Goal: Task Accomplishment & Management: Manage account settings

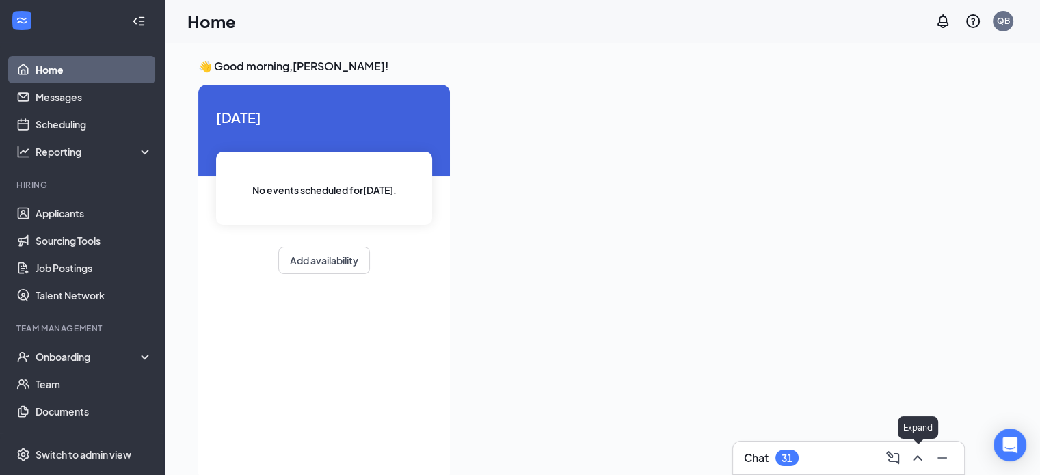
click at [914, 455] on icon "ChevronUp" at bounding box center [917, 458] width 16 height 16
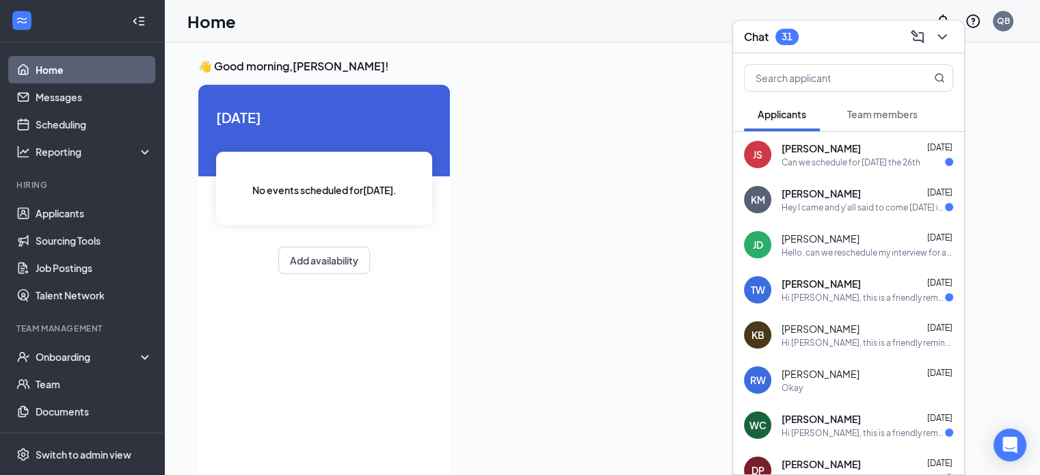
click at [903, 206] on div "Hey I came and y'all said to come [DATE] is it fine if we change the time for […" at bounding box center [863, 208] width 163 height 12
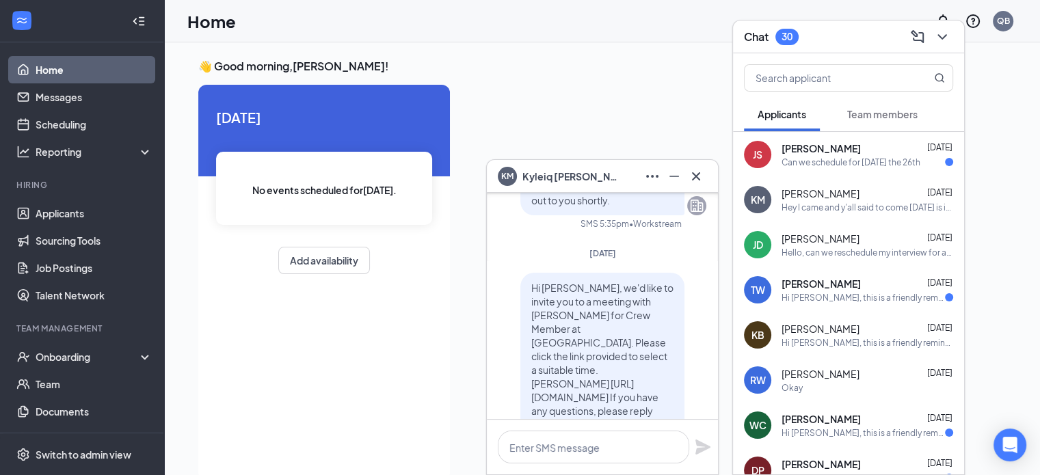
scroll to position [-1169, 0]
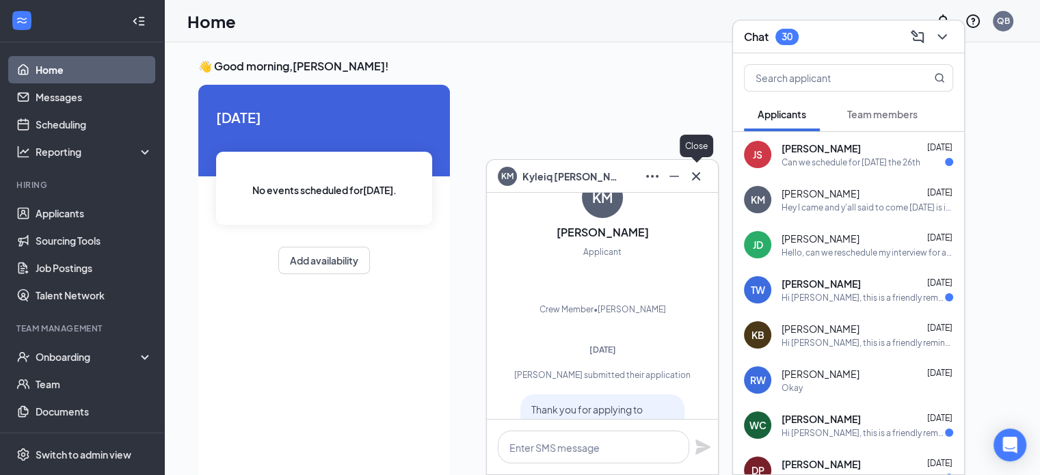
click at [702, 178] on icon "Cross" at bounding box center [696, 176] width 16 height 16
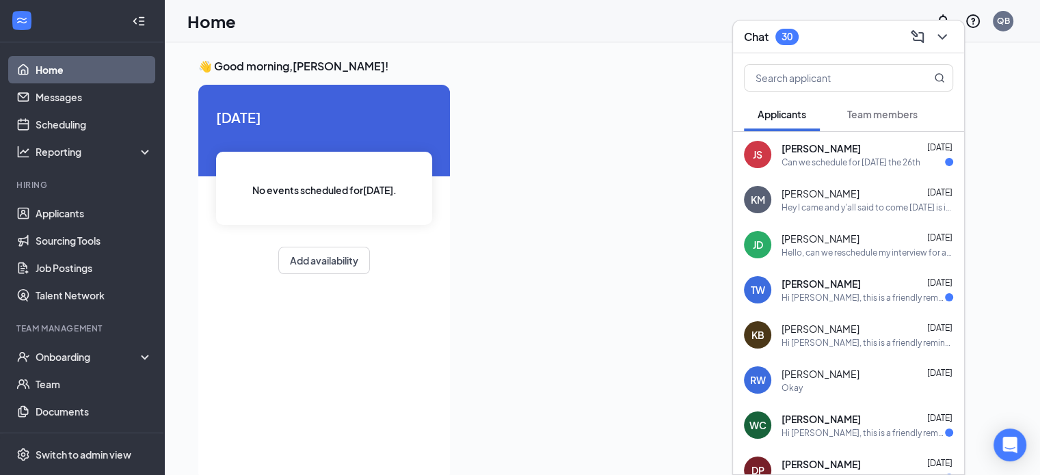
click at [810, 165] on div "Can we schedule for [DATE] the 26th" at bounding box center [851, 163] width 139 height 12
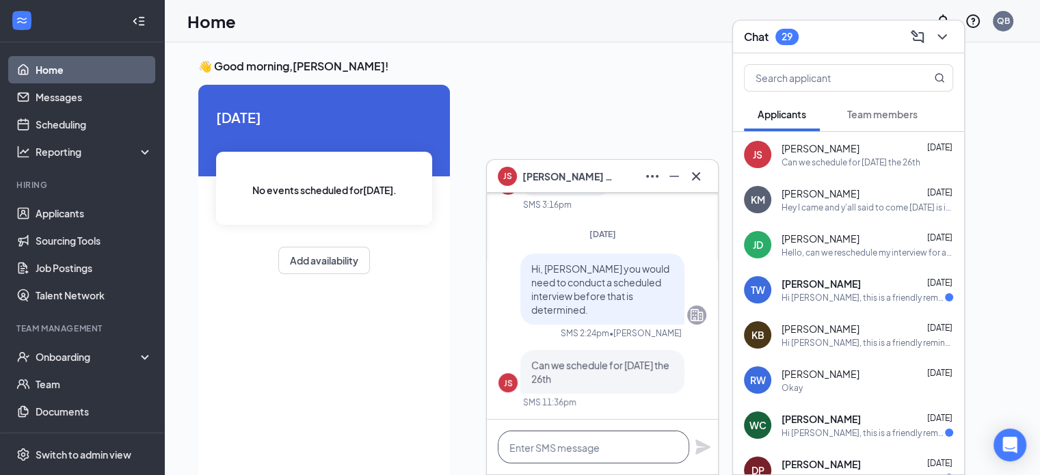
click at [591, 452] on textarea at bounding box center [593, 447] width 191 height 33
type textarea "o"
click at [667, 447] on textarea "Okay we have 3:30pm availble" at bounding box center [593, 447] width 191 height 33
type textarea "Okay we have 3:30pm available"
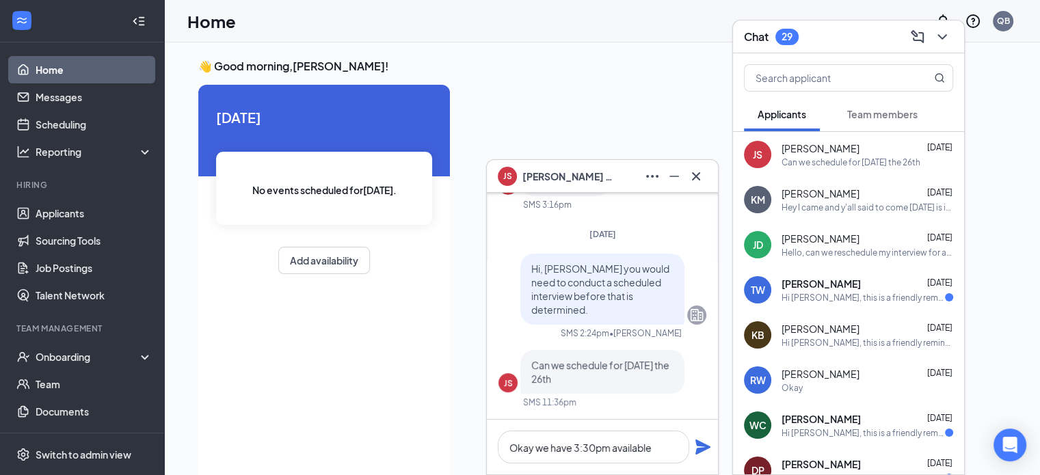
click at [702, 438] on div "Okay we have 3:30pm available" at bounding box center [602, 447] width 231 height 55
click at [704, 448] on icon "Plane" at bounding box center [702, 447] width 15 height 15
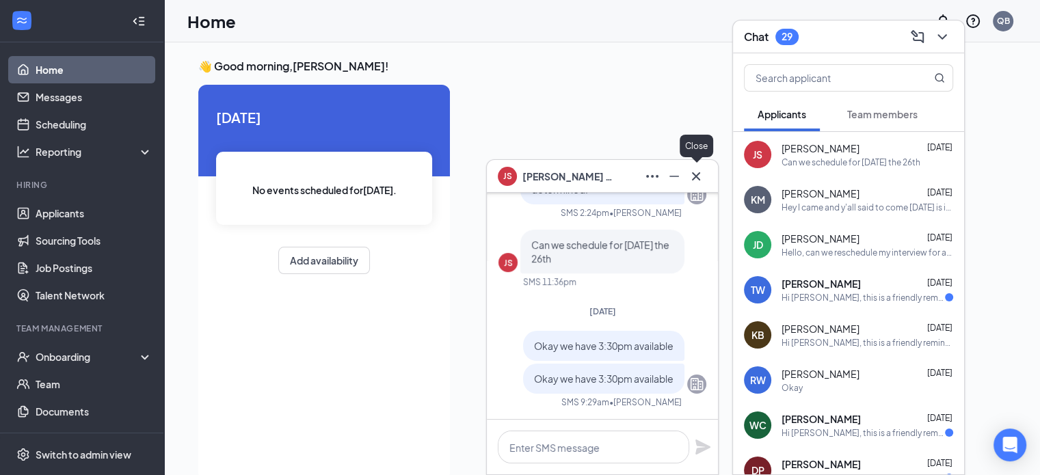
click at [699, 181] on icon "Cross" at bounding box center [696, 176] width 16 height 16
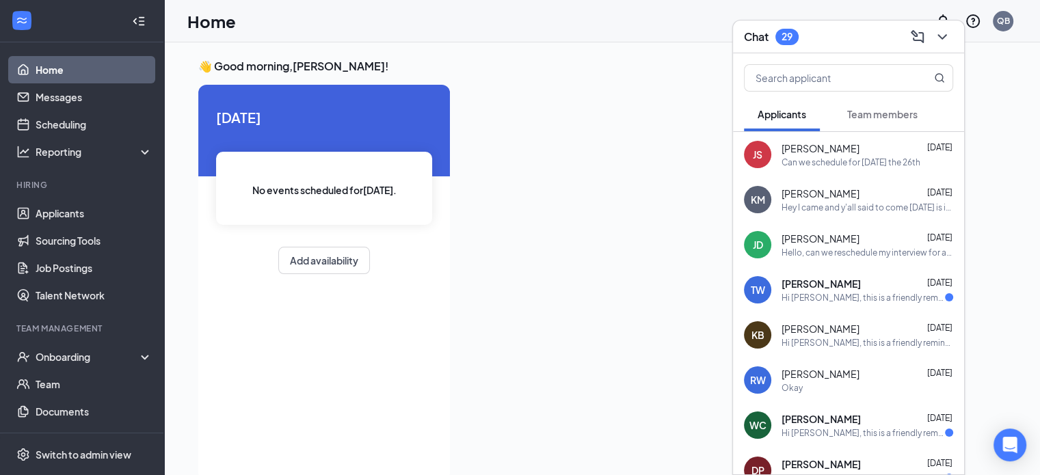
click at [893, 303] on div "TW [PERSON_NAME] [DATE] Hi [PERSON_NAME], this is a friendly reminder. Your mee…" at bounding box center [848, 289] width 231 height 45
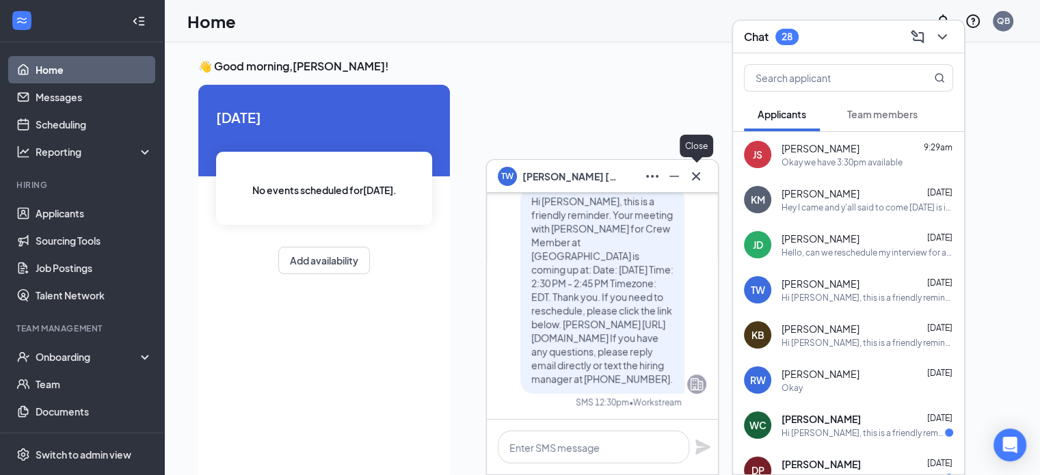
click at [693, 182] on icon "Cross" at bounding box center [696, 176] width 16 height 16
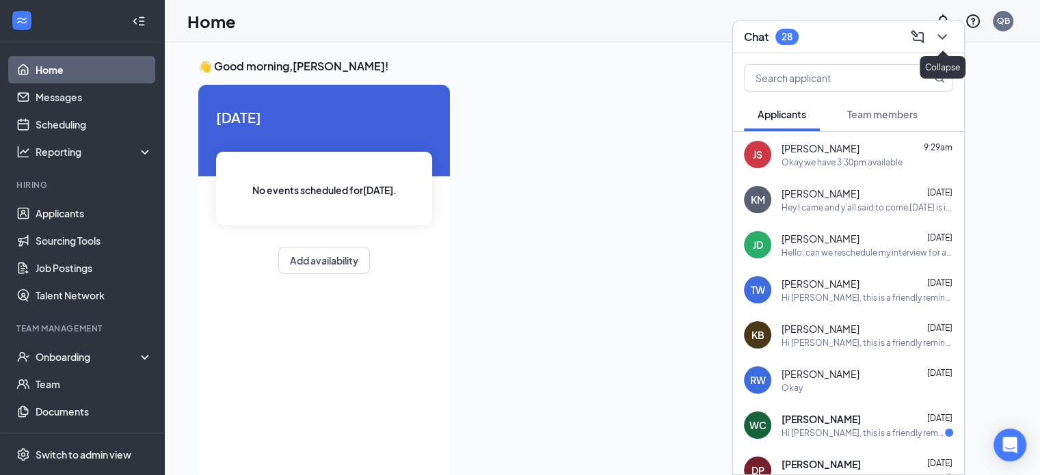
click at [941, 38] on icon "ChevronDown" at bounding box center [942, 36] width 9 height 5
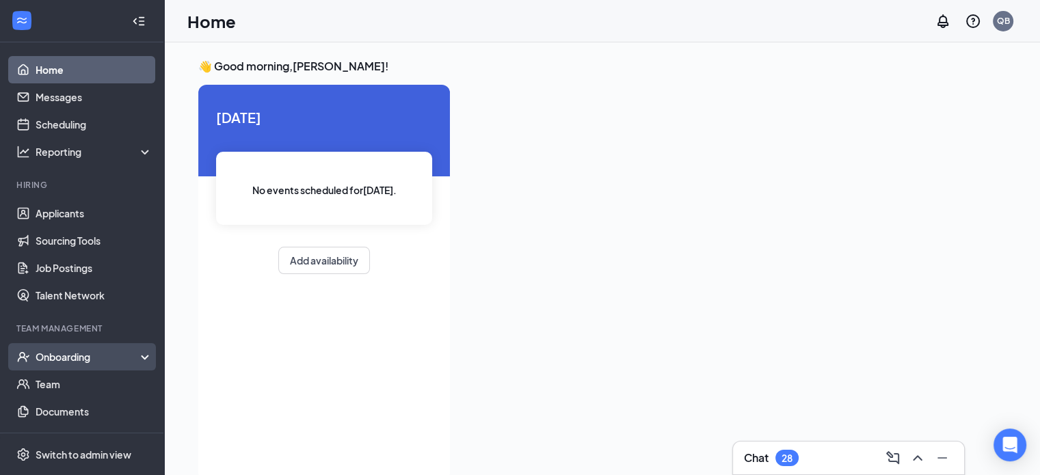
click at [96, 353] on div "Onboarding" at bounding box center [88, 357] width 105 height 14
click at [93, 381] on link "Overview" at bounding box center [94, 384] width 117 height 27
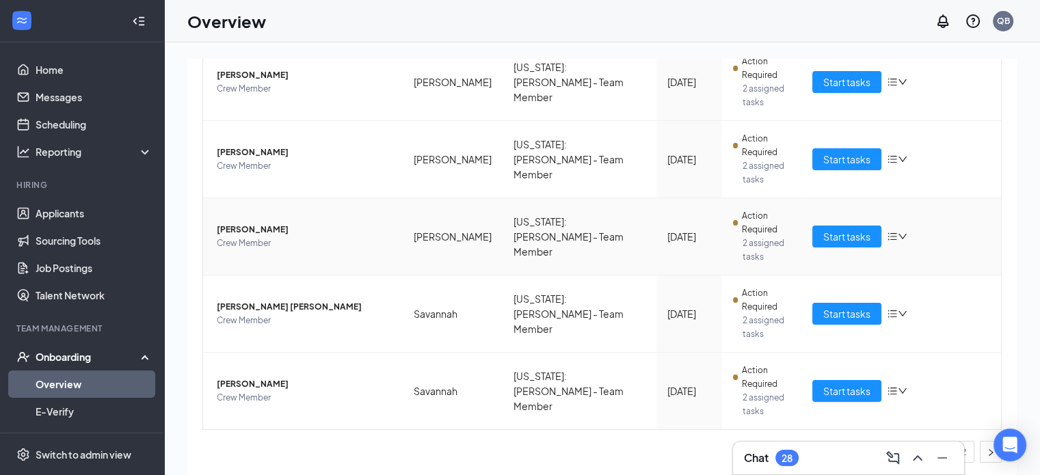
scroll to position [38, 0]
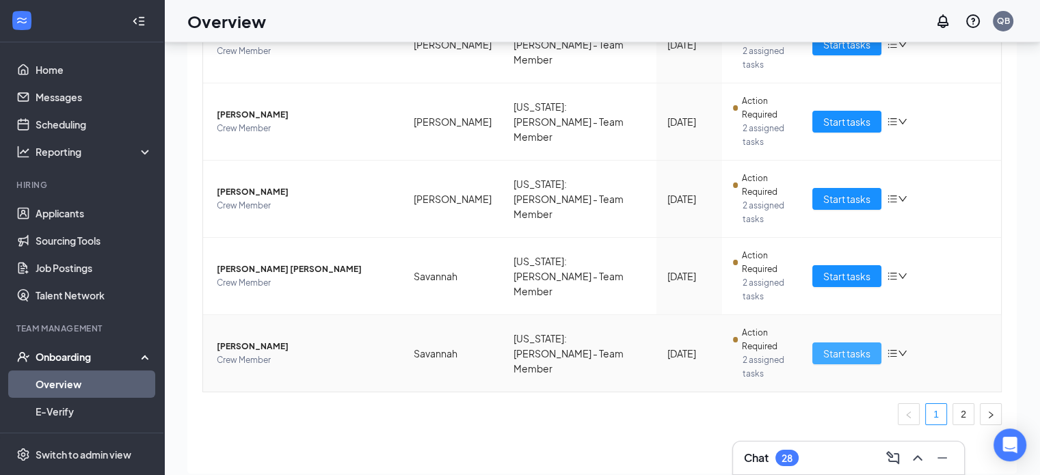
click at [823, 353] on span "Start tasks" at bounding box center [846, 353] width 47 height 15
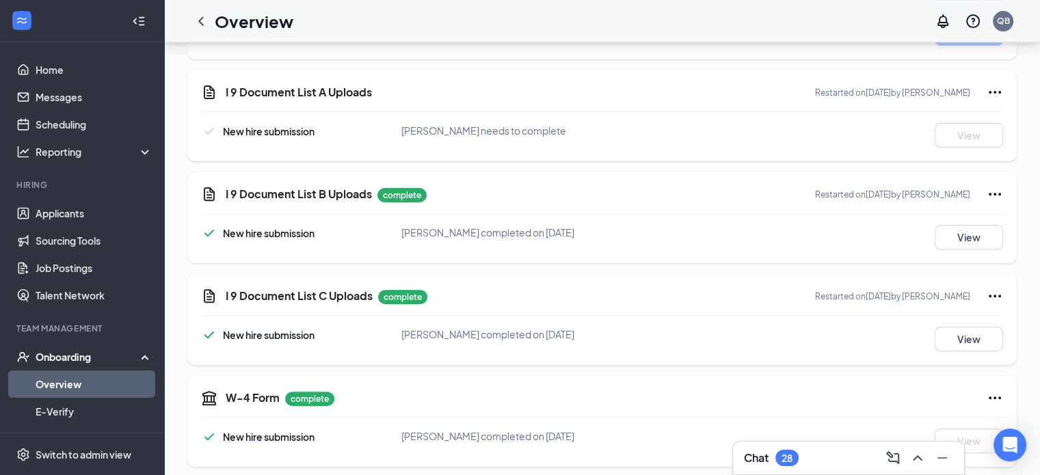
scroll to position [457, 0]
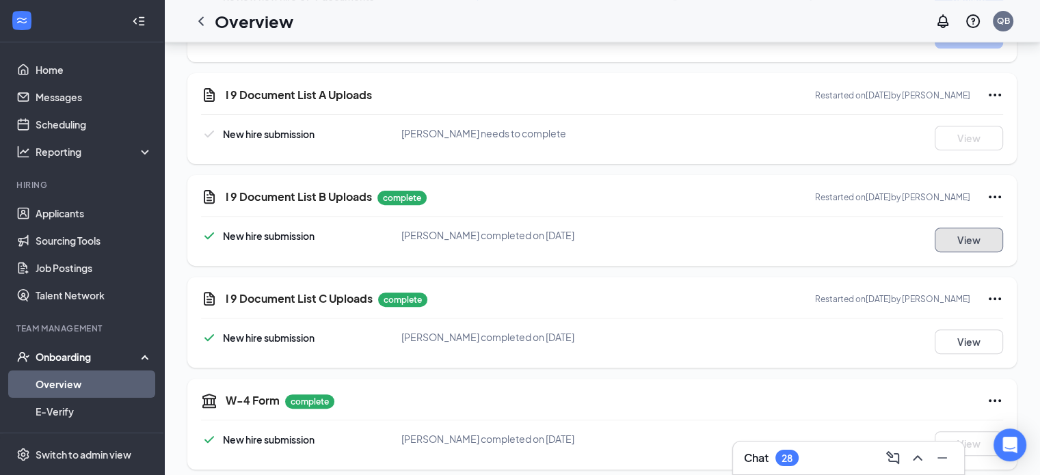
click at [971, 237] on button "View" at bounding box center [969, 240] width 68 height 25
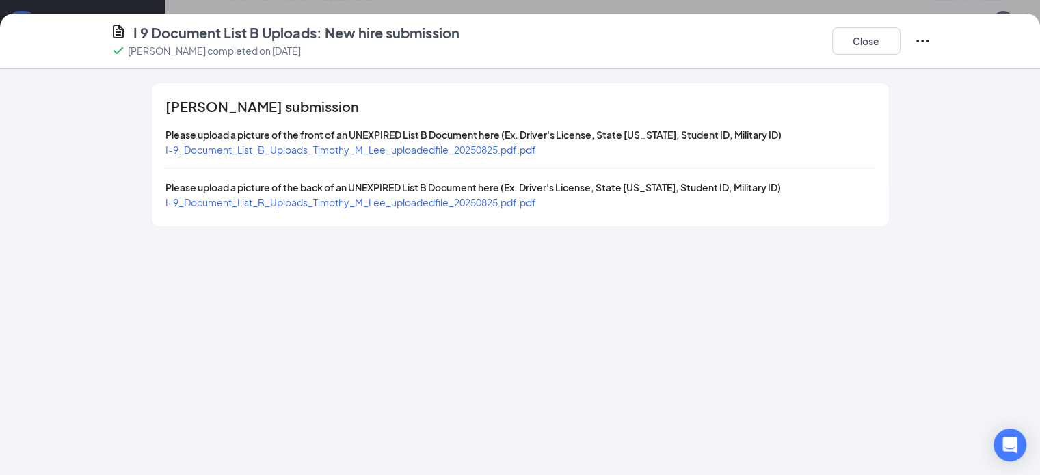
click at [444, 152] on span "I-9_Document_List_B_Uploads_Timothy_M_Lee_uploadedfile_20250825.pdf.pdf" at bounding box center [350, 150] width 371 height 12
click at [304, 204] on span "I-9_Document_List_B_Uploads_Timothy_M_Lee_uploadedfile_20250825.pdf.pdf" at bounding box center [350, 202] width 371 height 12
click at [901, 51] on button "Close" at bounding box center [866, 40] width 68 height 27
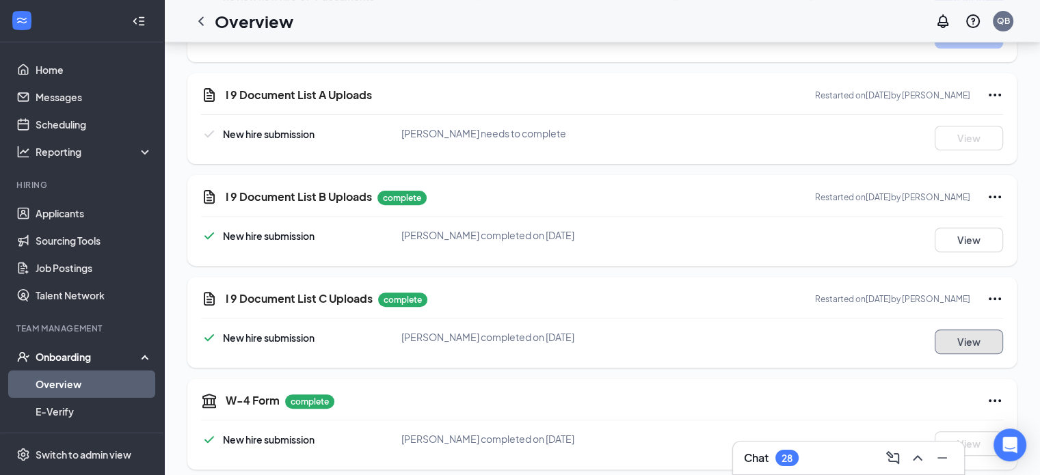
click at [977, 330] on button "View" at bounding box center [969, 342] width 68 height 25
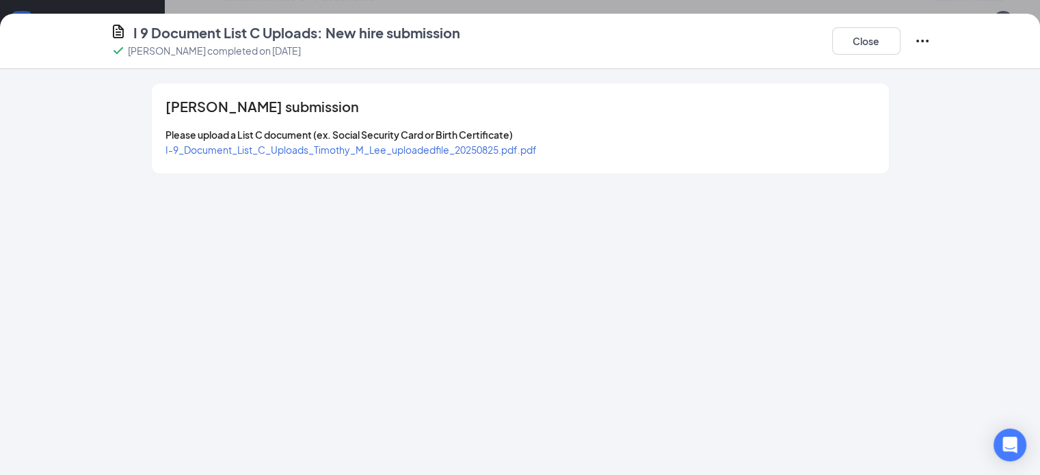
click at [308, 152] on span "I-9_Document_List_C_Uploads_Timothy_M_Lee_uploadedfile_20250825.pdf.pdf" at bounding box center [350, 150] width 371 height 12
click at [901, 44] on button "Close" at bounding box center [866, 40] width 68 height 27
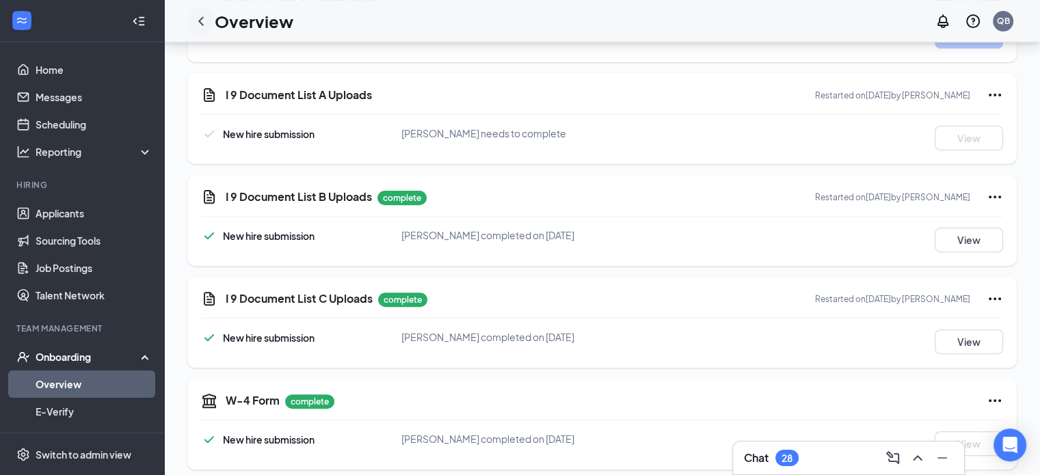
click at [198, 29] on icon "ChevronLeft" at bounding box center [201, 21] width 16 height 16
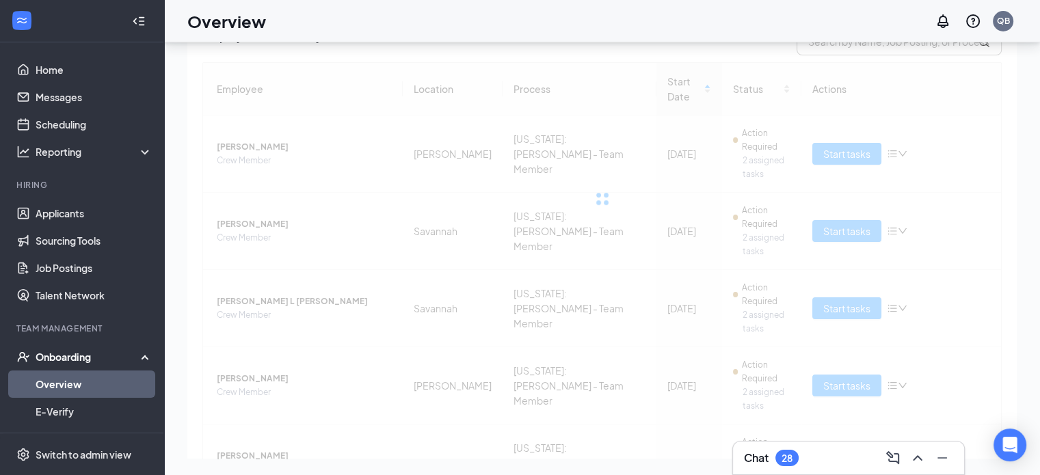
scroll to position [68, 0]
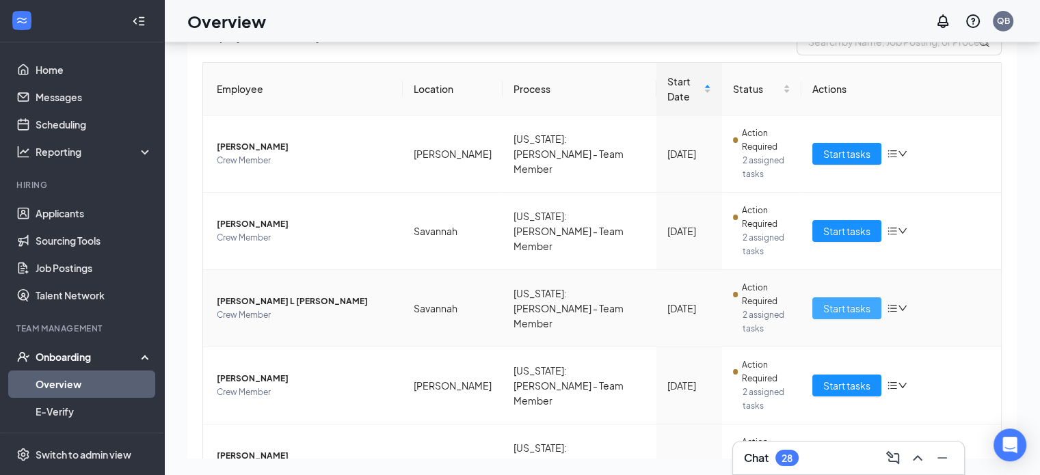
click at [833, 312] on span "Start tasks" at bounding box center [846, 308] width 47 height 15
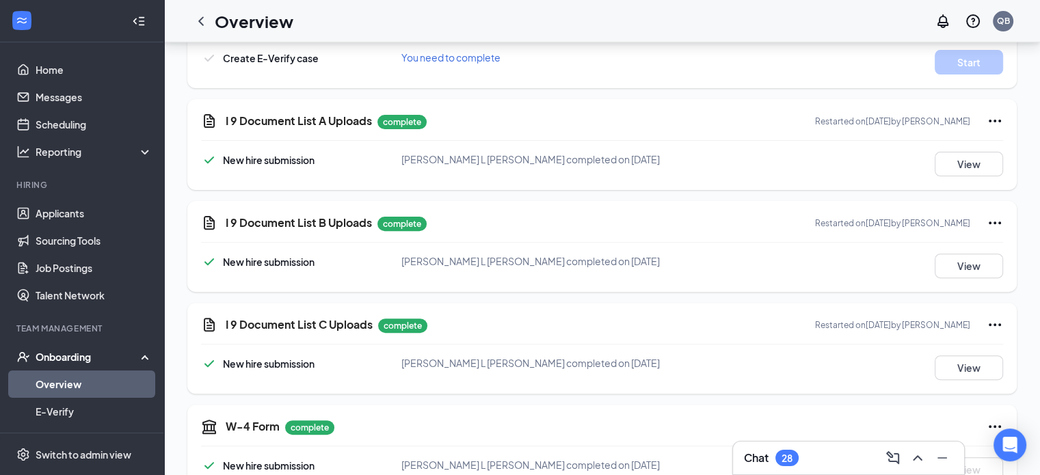
scroll to position [431, 0]
click at [990, 254] on button "View" at bounding box center [969, 265] width 68 height 25
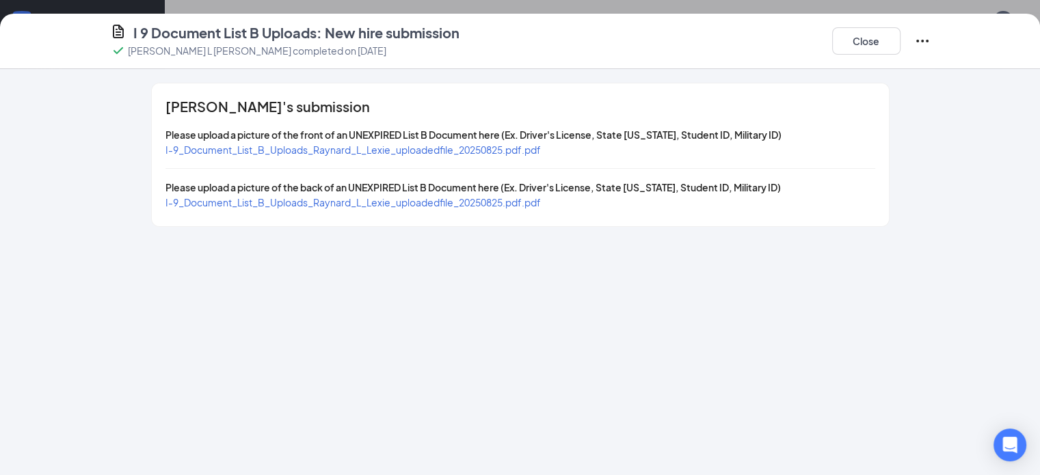
click at [403, 148] on span "I-9_Document_List_B_Uploads_Raynard_L_Lexie_uploadedfile_20250825.pdf.pdf" at bounding box center [352, 150] width 375 height 12
click at [341, 189] on span "Please upload a picture of the back of an UNEXPIRED List B Document here (Ex. D…" at bounding box center [472, 187] width 615 height 12
click at [345, 205] on span "I-9_Document_List_B_Uploads_Raynard_L_Lexie_uploadedfile_20250825.pdf.pdf" at bounding box center [352, 202] width 375 height 12
click at [901, 46] on button "Close" at bounding box center [866, 40] width 68 height 27
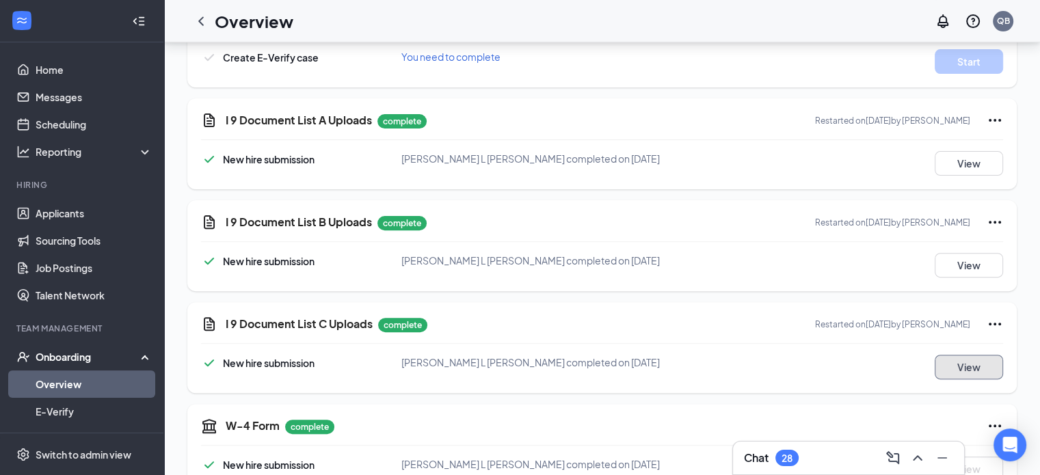
click at [953, 363] on button "View" at bounding box center [969, 367] width 68 height 25
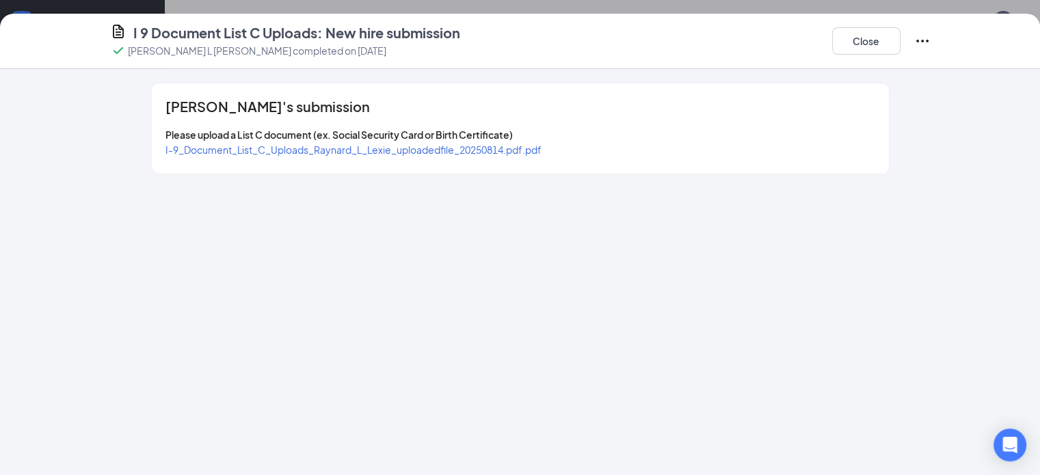
click at [282, 155] on span "I-9_Document_List_C_Uploads_Raynard_L_Lexie_uploadedfile_20250814.pdf.pdf" at bounding box center [353, 150] width 376 height 12
click at [901, 36] on button "Close" at bounding box center [866, 40] width 68 height 27
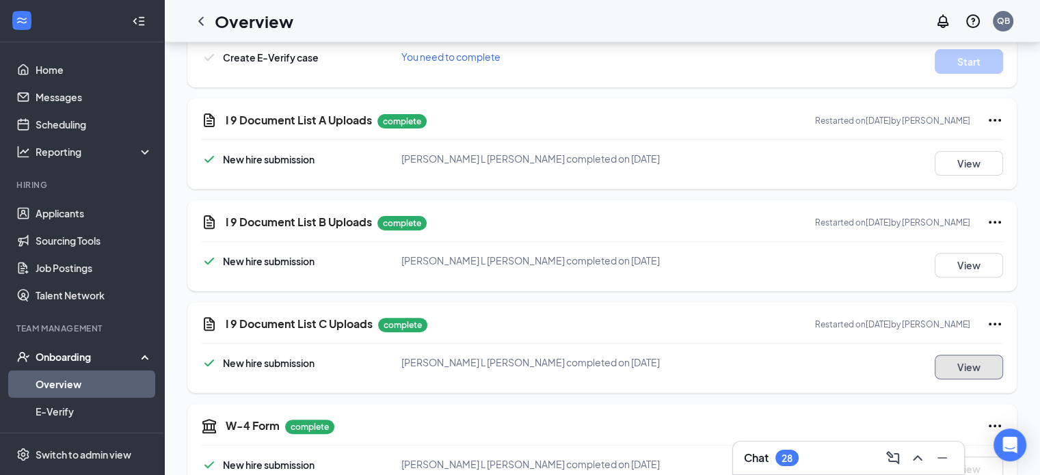
scroll to position [0, 0]
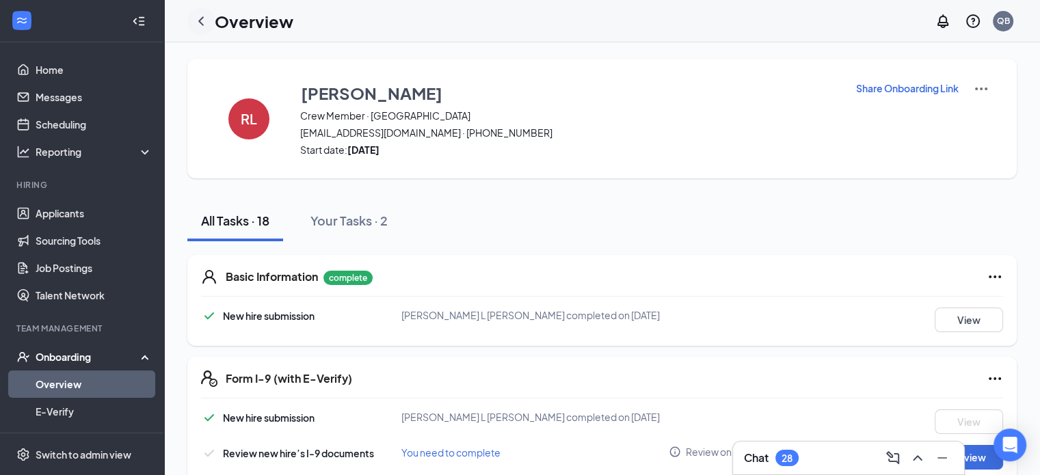
click at [202, 18] on icon "ChevronLeft" at bounding box center [200, 20] width 5 height 9
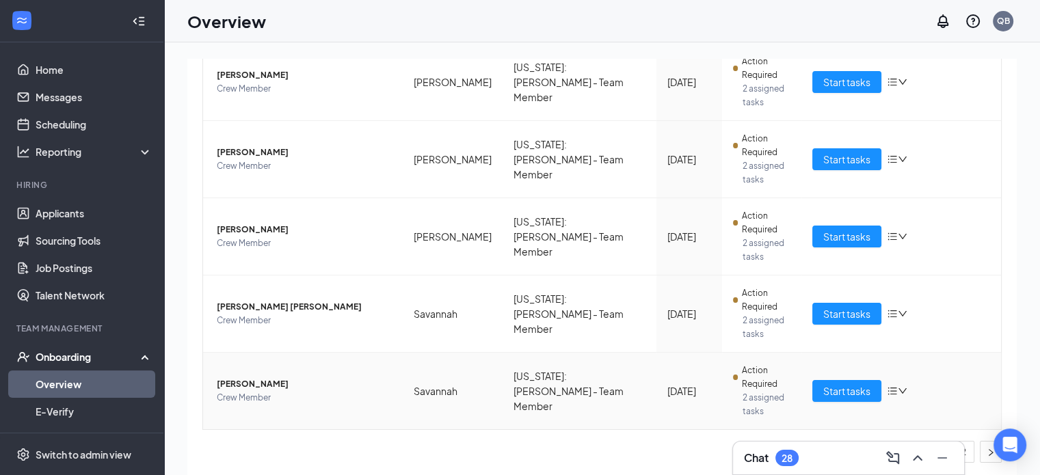
scroll to position [62, 0]
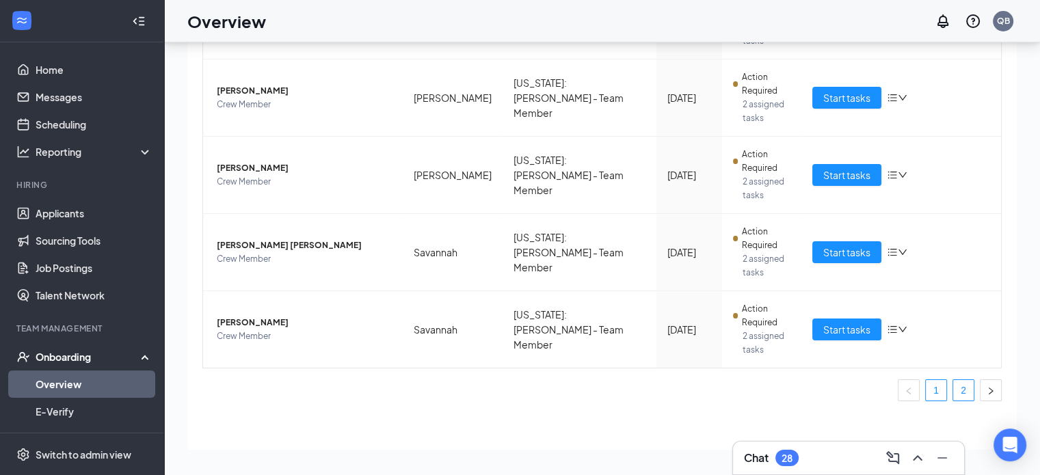
click at [953, 388] on link "2" at bounding box center [963, 390] width 21 height 21
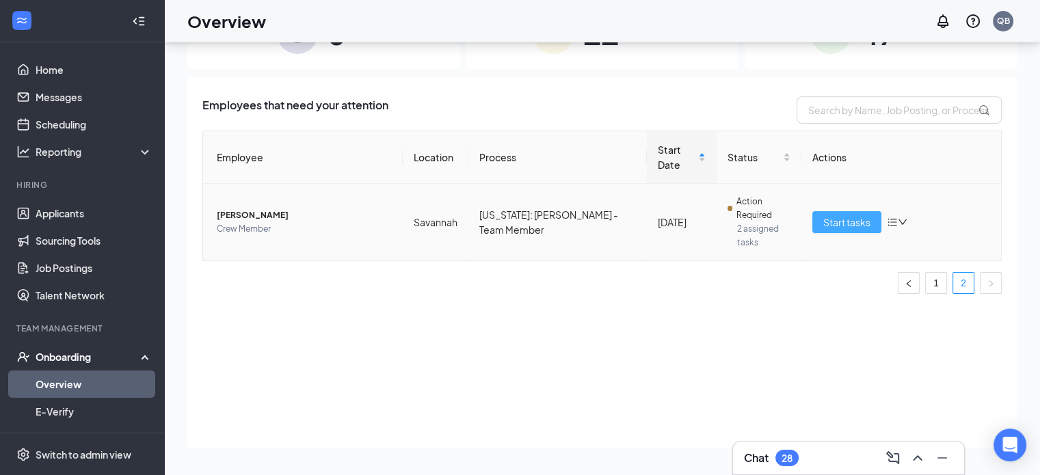
click at [860, 211] on button "Start tasks" at bounding box center [846, 222] width 69 height 22
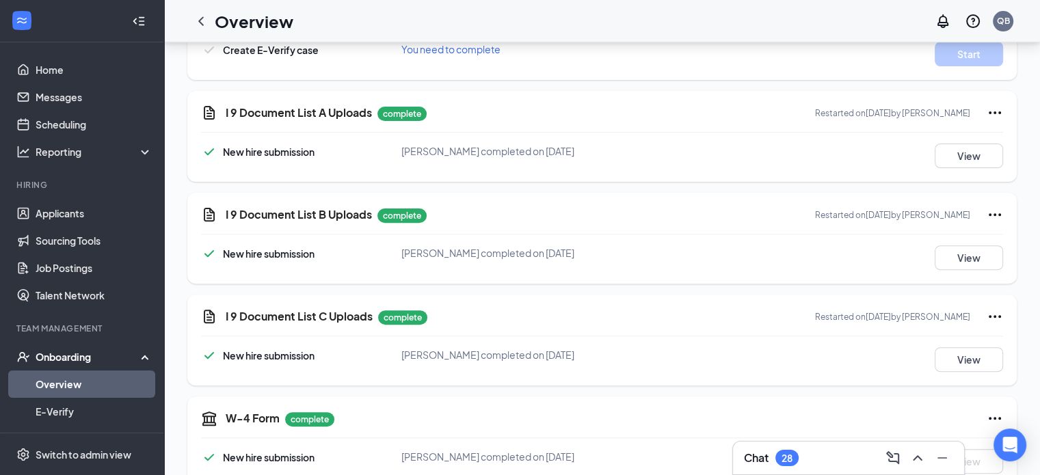
scroll to position [440, 0]
click at [956, 258] on button "View" at bounding box center [969, 257] width 68 height 25
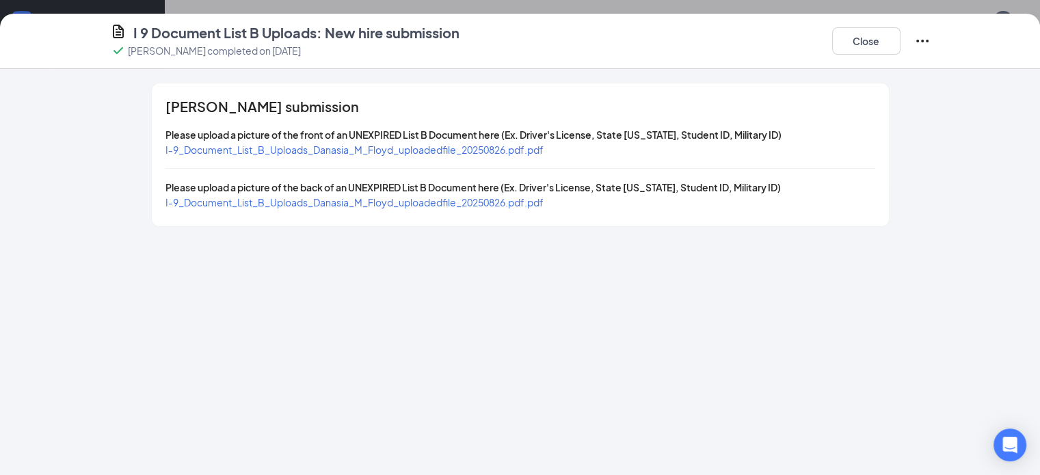
click at [466, 156] on div "I-9_Document_List_B_Uploads_Danasia_M_Floyd_uploadedfile_20250826.pdf.pdf" at bounding box center [354, 149] width 378 height 15
click at [465, 155] on span "I-9_Document_List_B_Uploads_Danasia_M_Floyd_uploadedfile_20250826.pdf.pdf" at bounding box center [354, 150] width 378 height 12
click at [358, 204] on span "I-9_Document_List_B_Uploads_Danasia_M_Floyd_uploadedfile_20250826.pdf.pdf" at bounding box center [354, 202] width 378 height 12
click at [901, 38] on button "Close" at bounding box center [866, 40] width 68 height 27
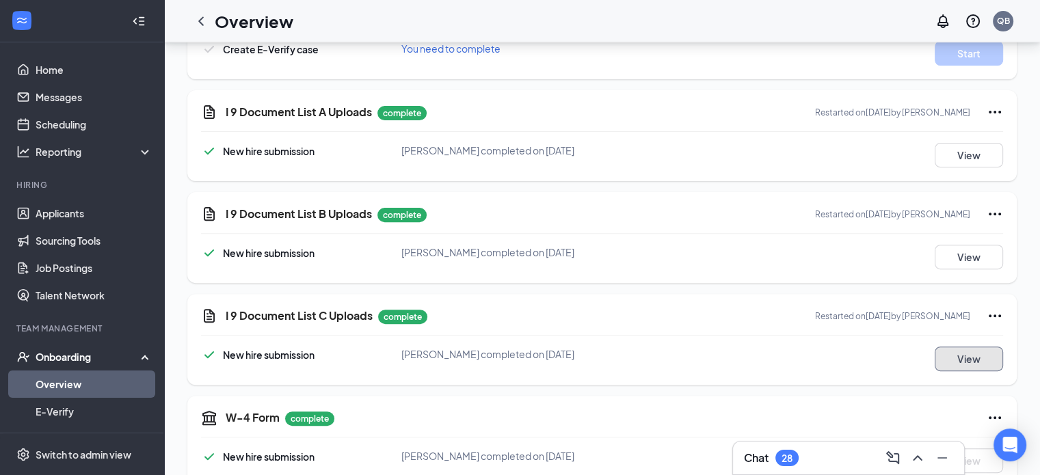
click at [963, 352] on button "View" at bounding box center [969, 359] width 68 height 25
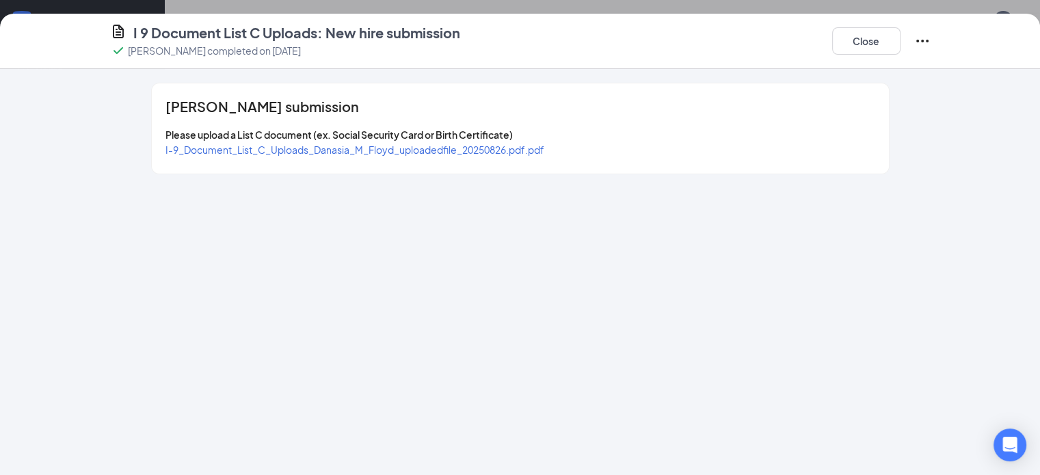
click at [440, 149] on span "I-9_Document_List_C_Uploads_Danasia_M_Floyd_uploadedfile_20250826.pdf.pdf" at bounding box center [354, 150] width 379 height 12
click at [901, 51] on button "Close" at bounding box center [866, 40] width 68 height 27
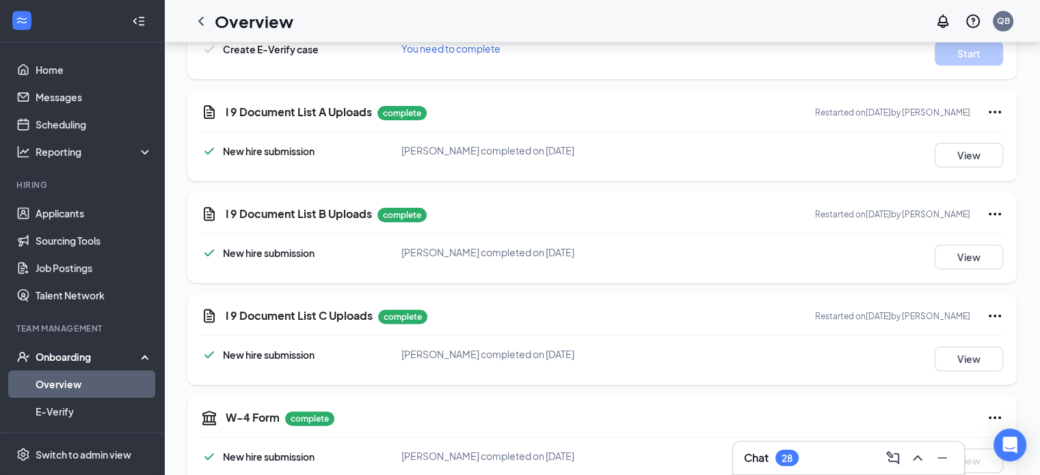
click at [961, 166] on div "I 9 Document List A Uploads complete Restarted on [DATE] by [PERSON_NAME] New h…" at bounding box center [601, 135] width 829 height 91
click at [957, 155] on button "View" at bounding box center [969, 155] width 68 height 25
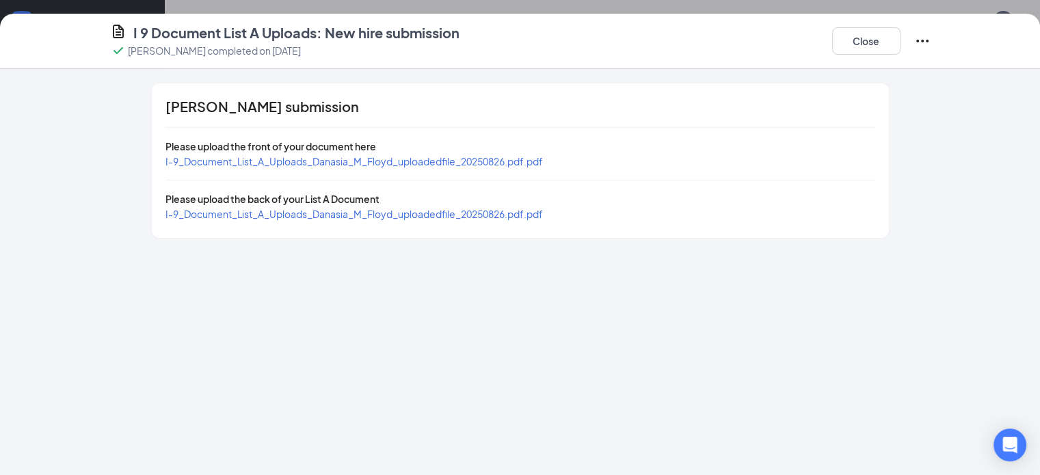
click at [423, 173] on div "[PERSON_NAME] submission Please upload the front of your document here I-9_Docu…" at bounding box center [520, 160] width 737 height 155
click at [423, 166] on span "I-9_Document_List_A_Uploads_Danasia_M_Floyd_uploadedfile_20250826.pdf.pdf" at bounding box center [353, 161] width 377 height 12
click at [901, 43] on button "Close" at bounding box center [866, 40] width 68 height 27
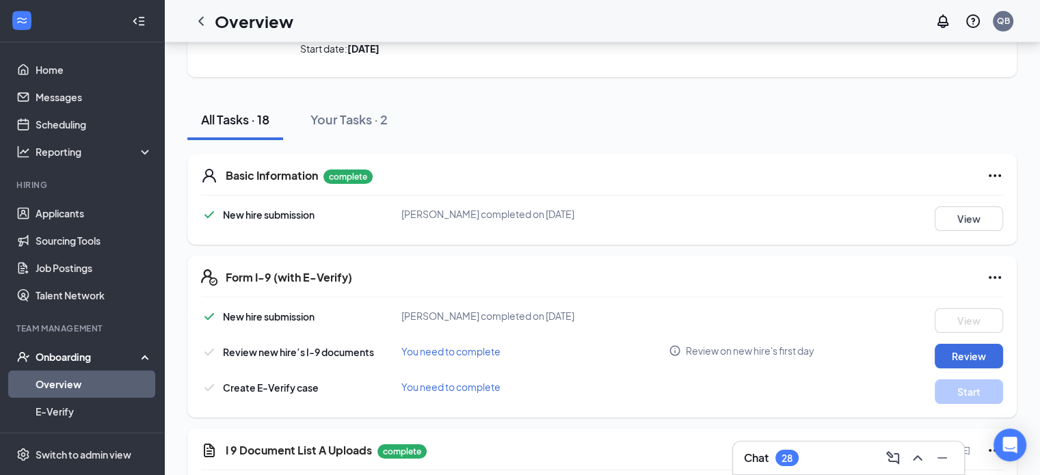
scroll to position [0, 0]
